Goal: Task Accomplishment & Management: Complete application form

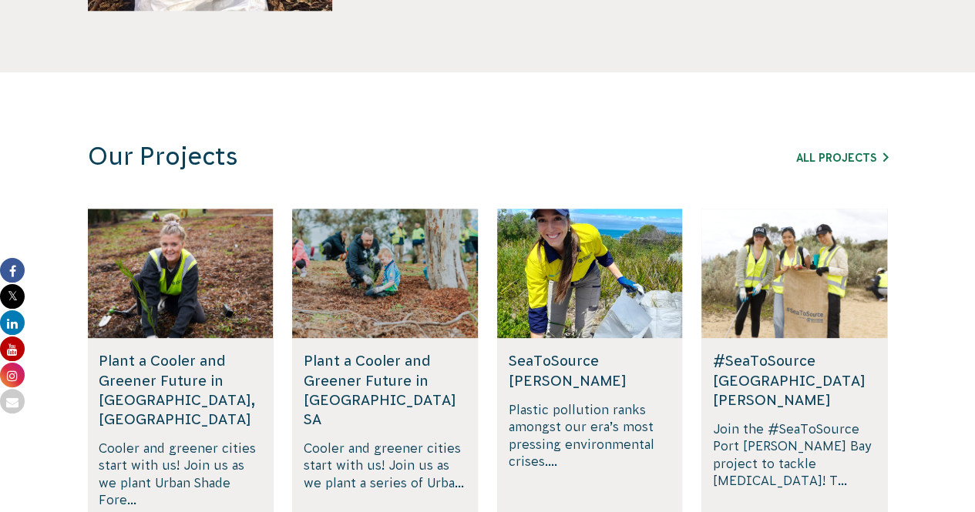
scroll to position [1079, 0]
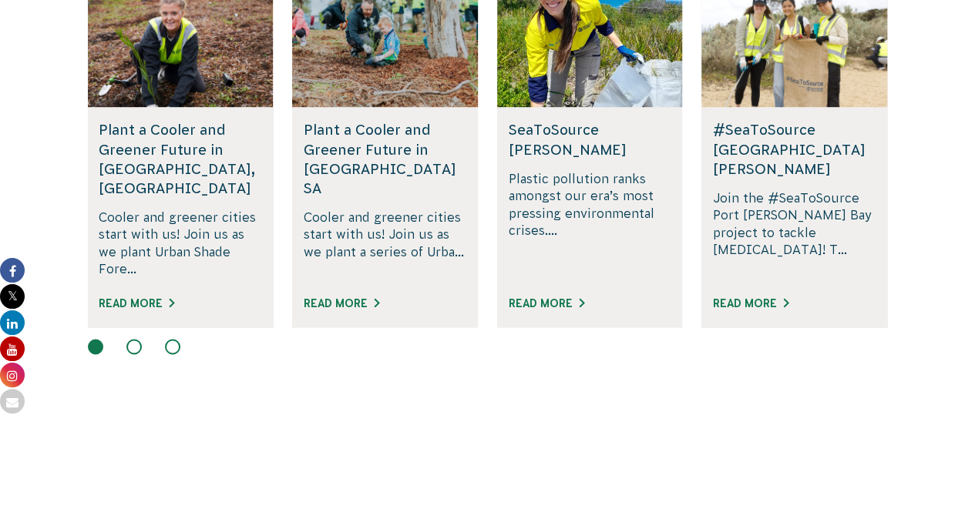
click at [129, 339] on button at bounding box center [133, 346] width 15 height 15
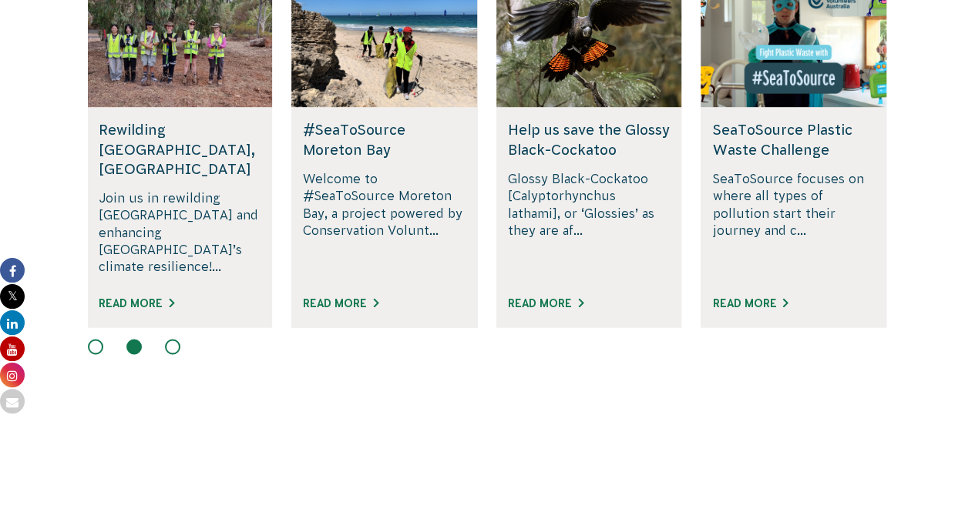
click at [170, 339] on button at bounding box center [172, 346] width 15 height 15
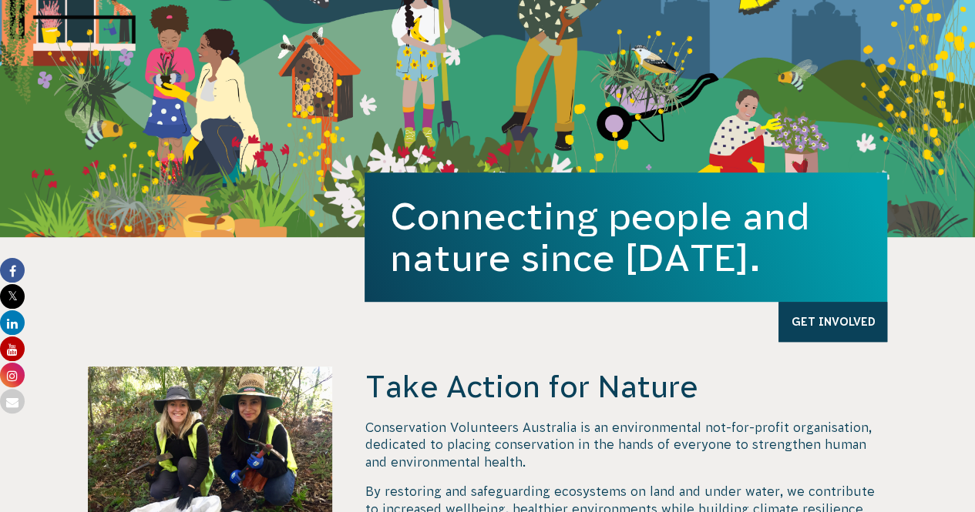
scroll to position [0, 0]
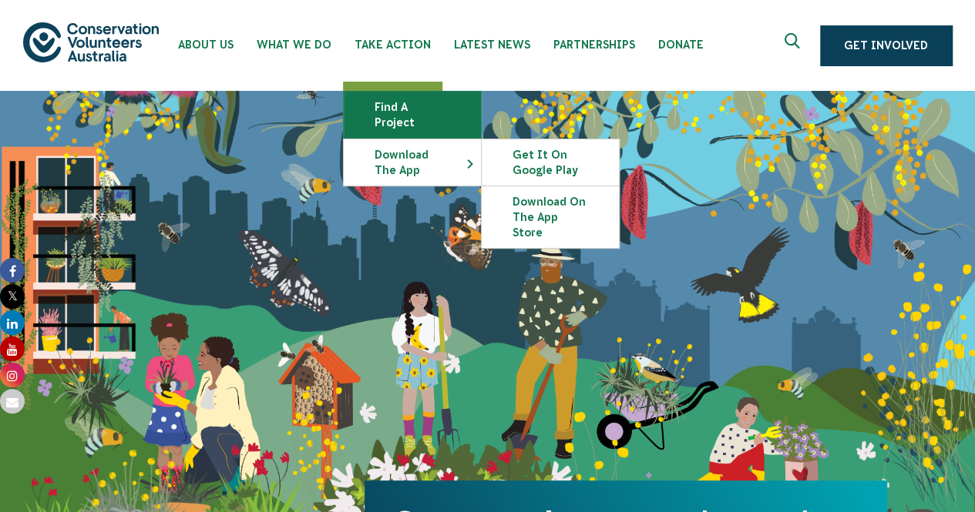
click at [395, 108] on link "Find a project" at bounding box center [412, 115] width 137 height 46
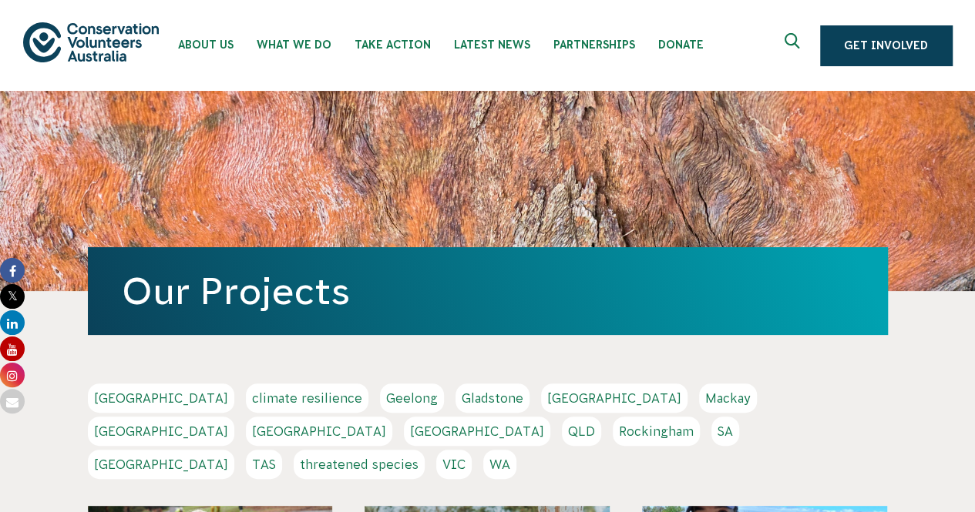
scroll to position [308, 0]
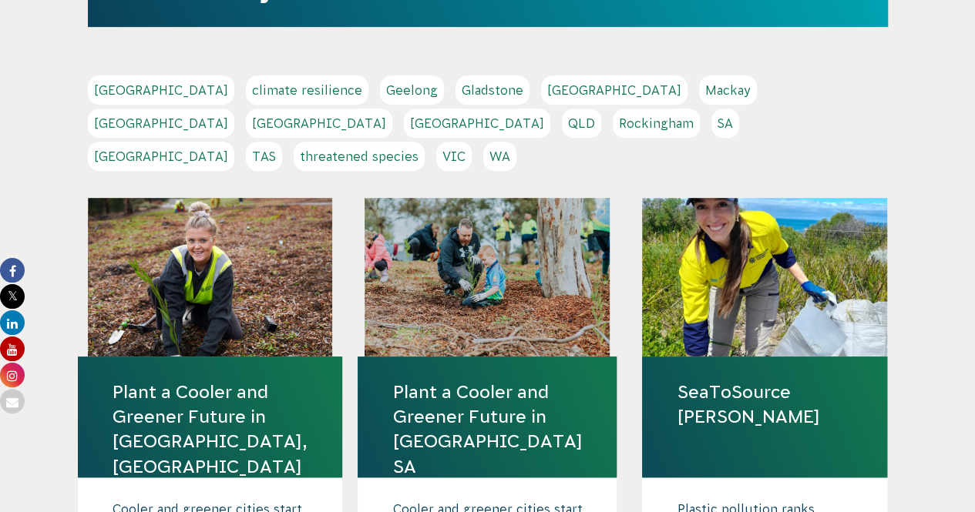
click at [234, 142] on link "Sydney" at bounding box center [161, 156] width 146 height 29
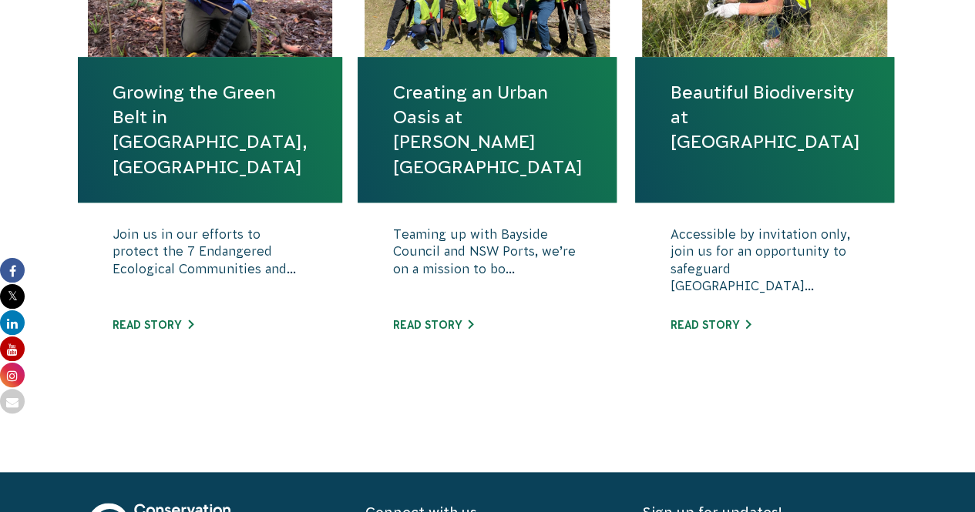
scroll to position [771, 0]
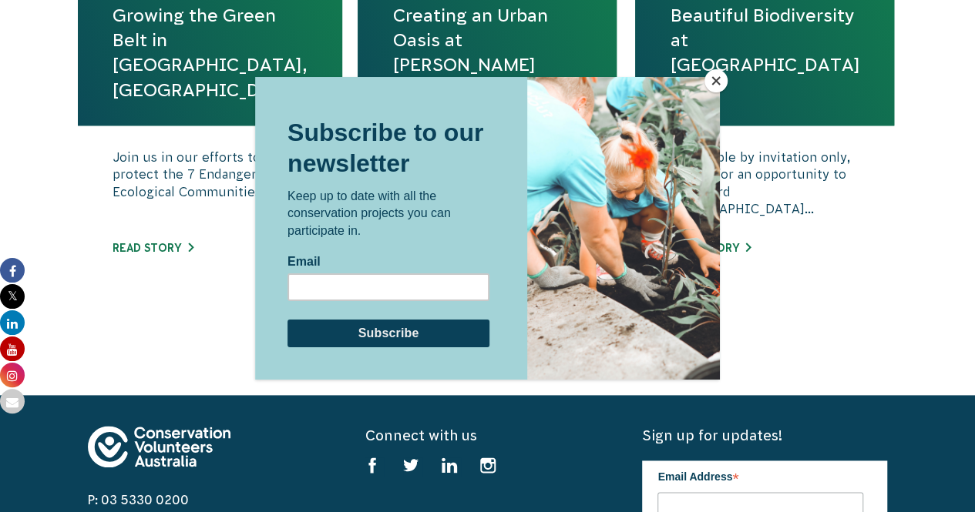
click at [715, 79] on button "Close" at bounding box center [715, 80] width 23 height 23
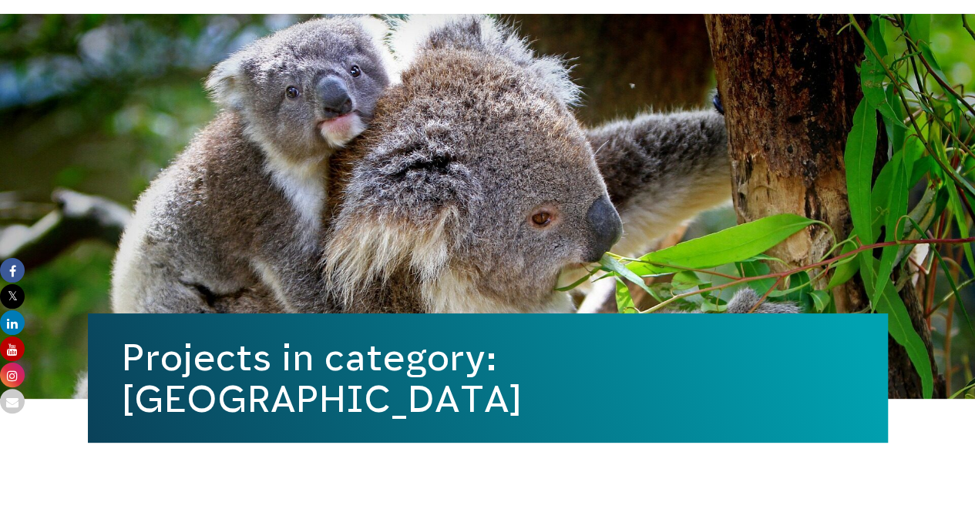
scroll to position [0, 0]
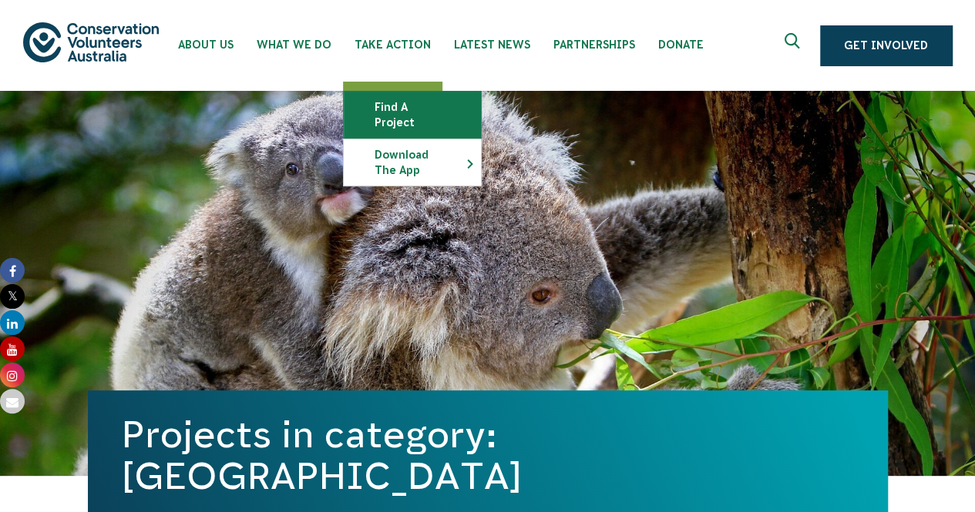
click at [387, 107] on link "Find a project" at bounding box center [412, 115] width 137 height 46
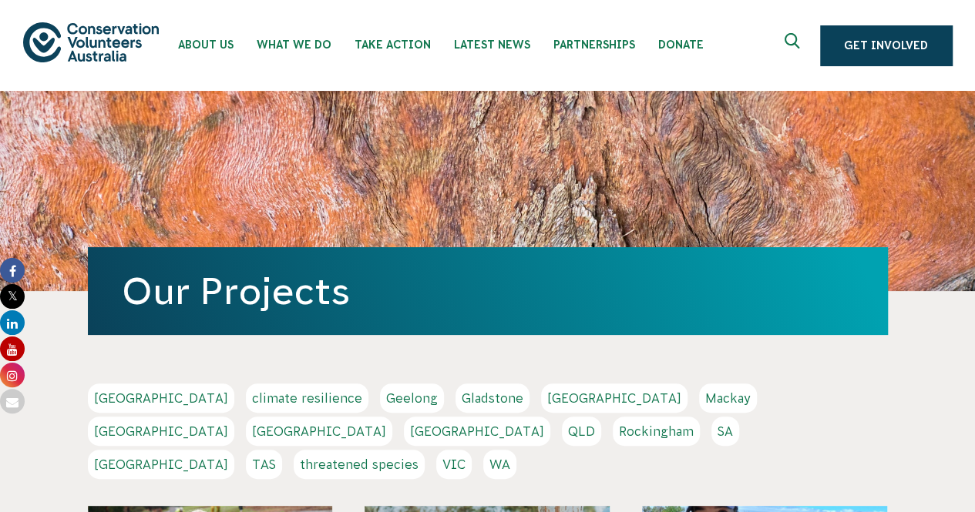
click at [392, 417] on link "NSW" at bounding box center [319, 431] width 146 height 29
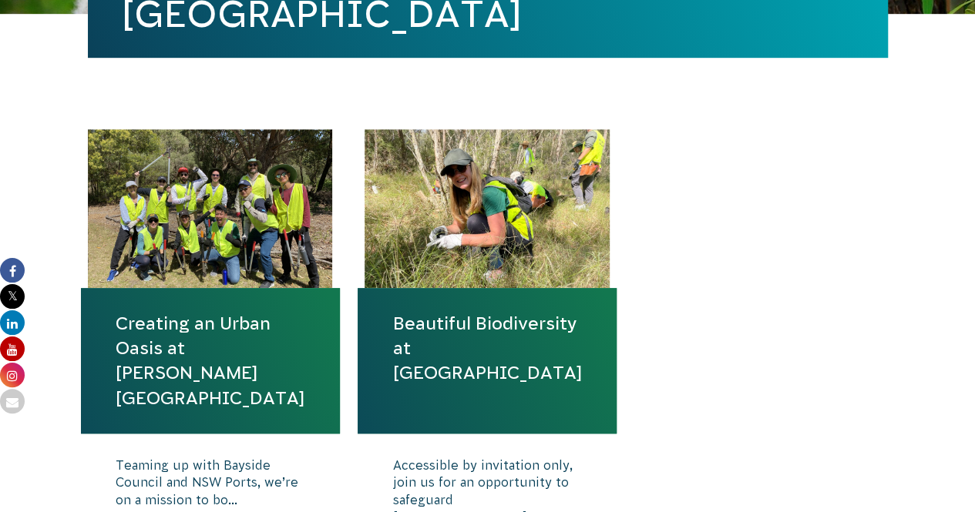
scroll to position [231, 0]
